Goal: Task Accomplishment & Management: Manage account settings

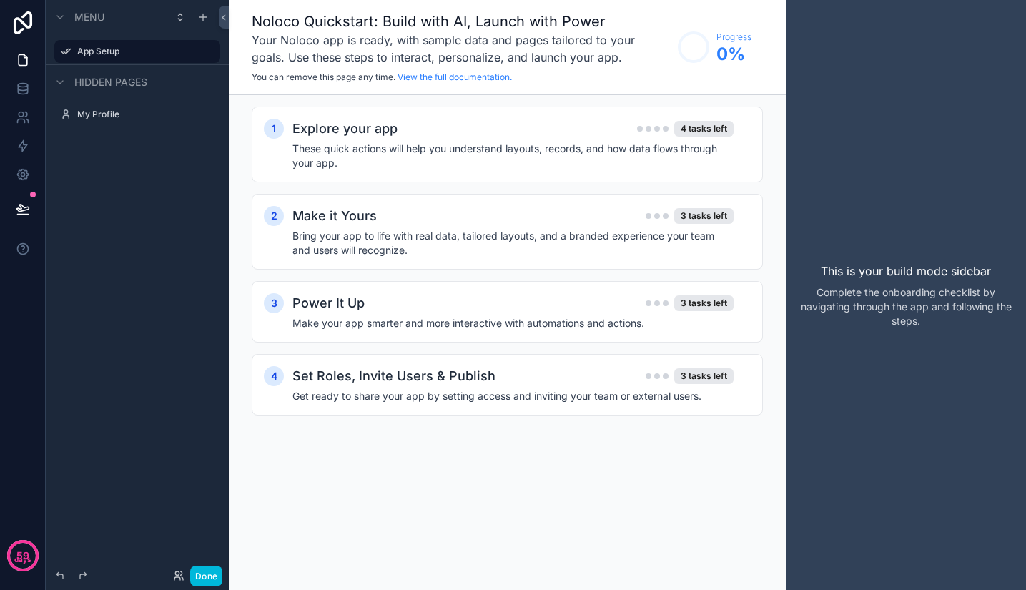
click at [0, 0] on icon "scrollable content" at bounding box center [0, 0] width 0 height 0
click at [282, 61] on span "Remove" at bounding box center [273, 61] width 38 height 14
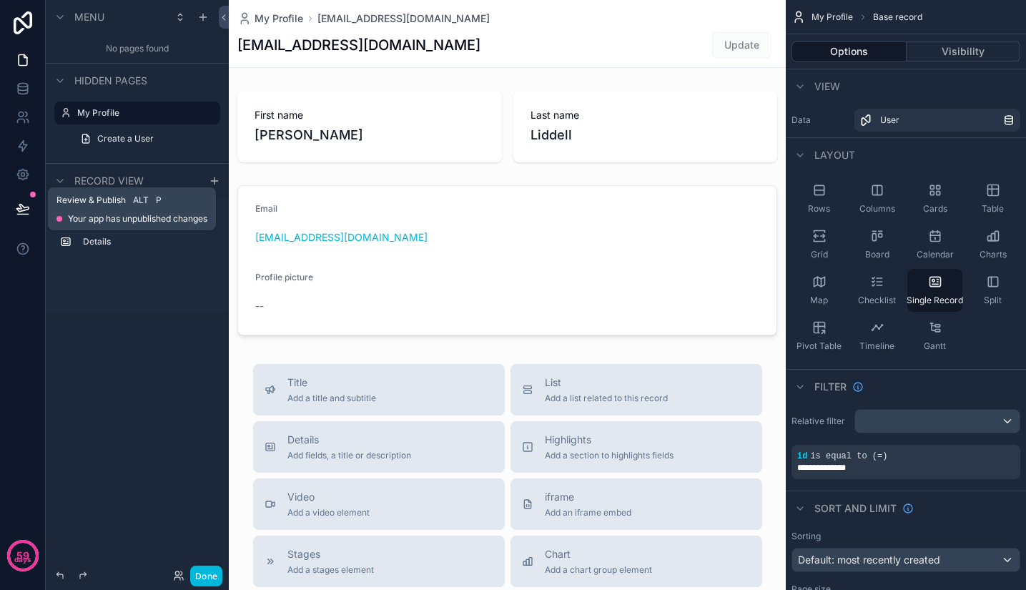
click at [19, 212] on icon at bounding box center [22, 207] width 12 height 7
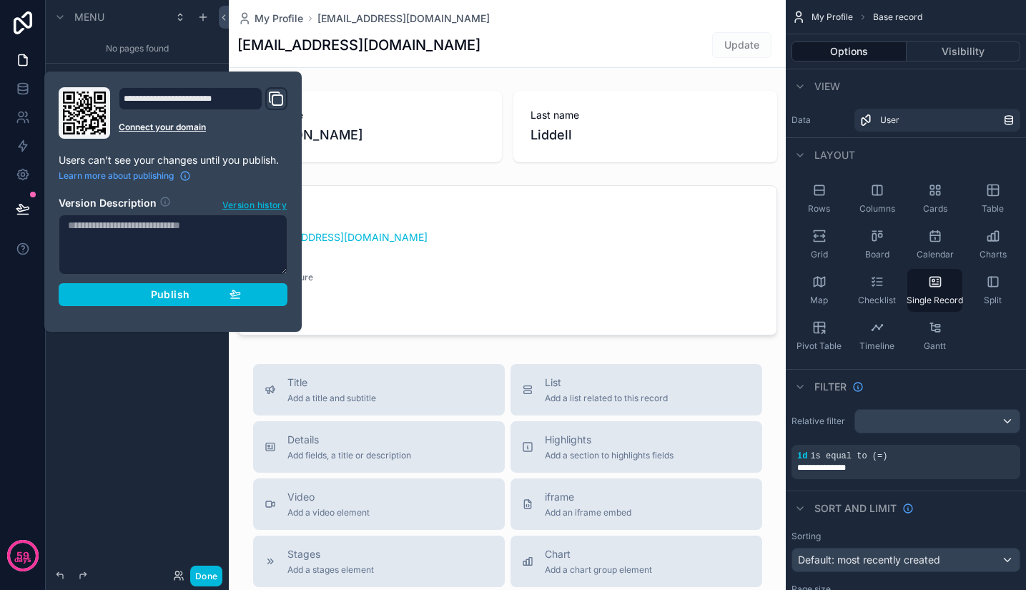
click at [135, 297] on div "Publish" at bounding box center [173, 294] width 136 height 13
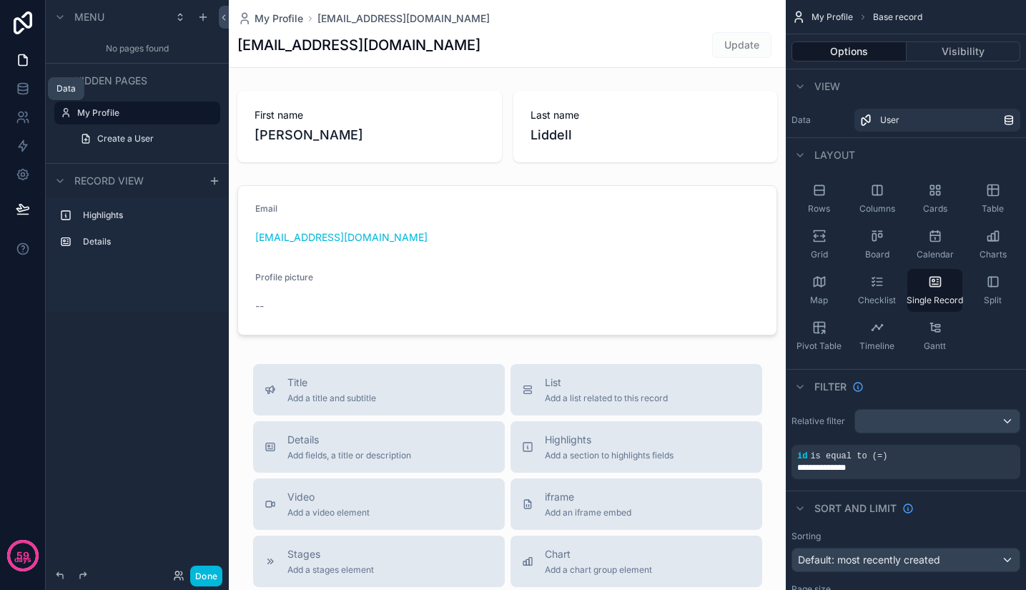
click at [19, 89] on icon at bounding box center [22, 88] width 9 height 6
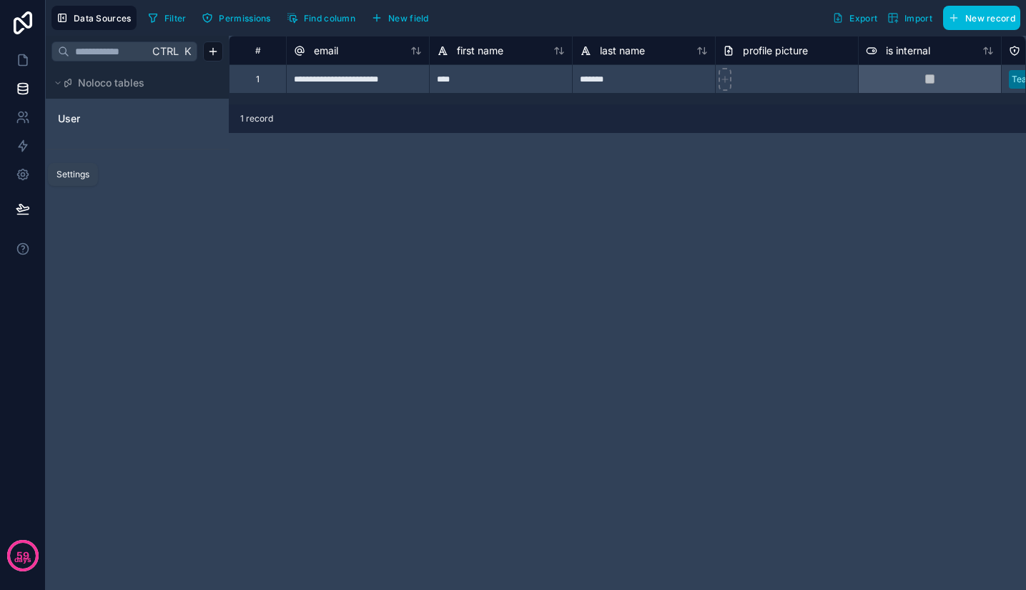
click at [21, 172] on icon at bounding box center [23, 174] width 14 height 14
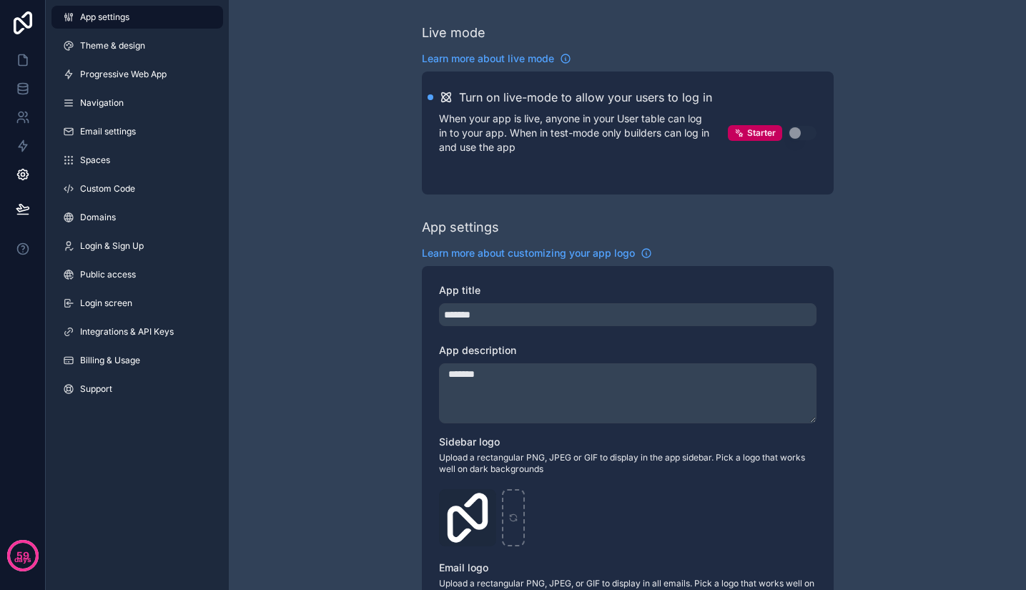
click at [151, 323] on link "Integrations & API Keys" at bounding box center [137, 331] width 172 height 23
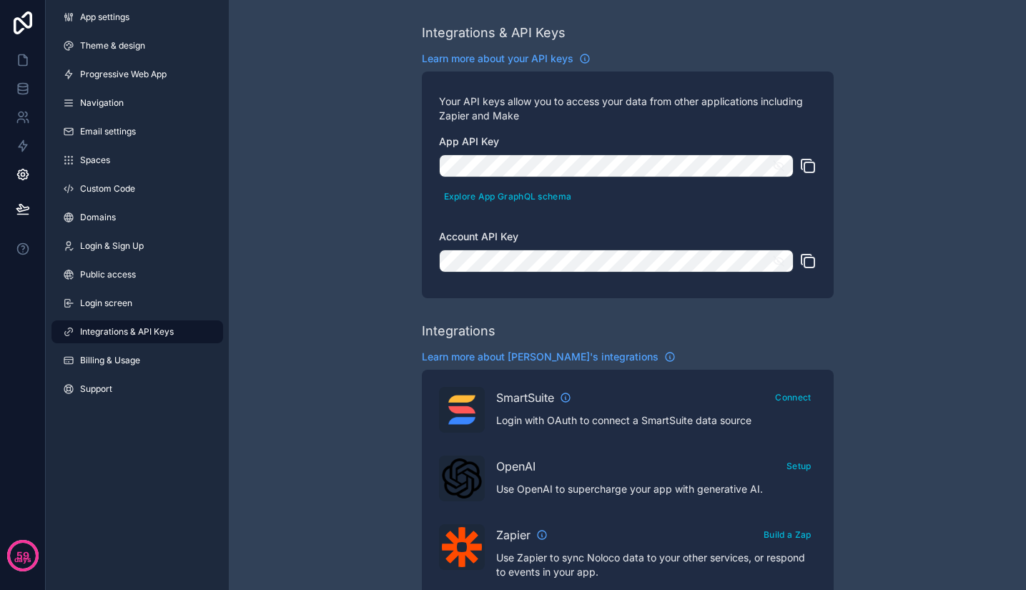
click at [100, 19] on span "App settings" at bounding box center [104, 16] width 49 height 11
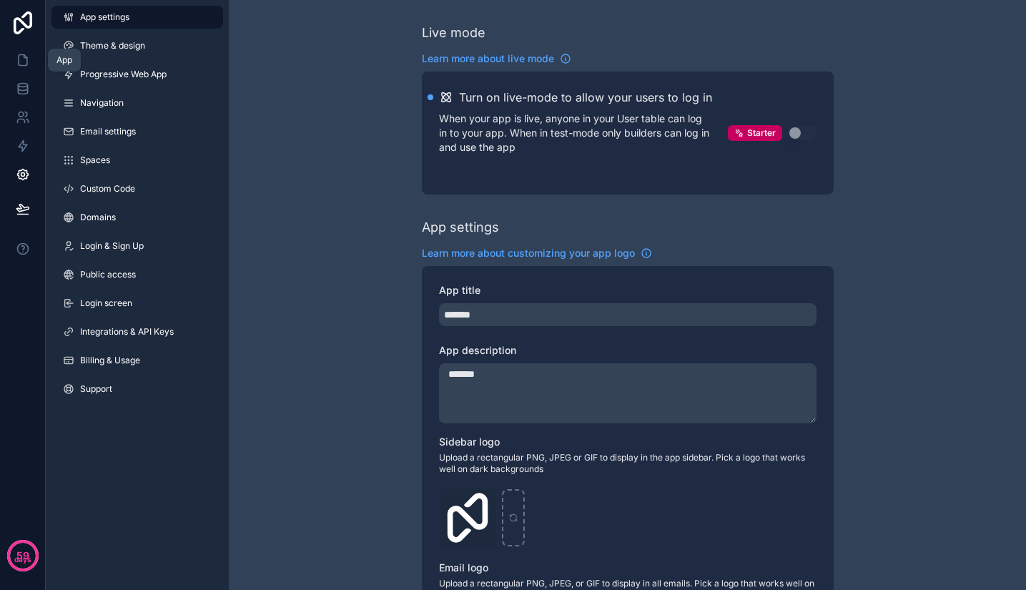
click at [19, 58] on icon at bounding box center [23, 60] width 9 height 11
